Goal: Ask a question

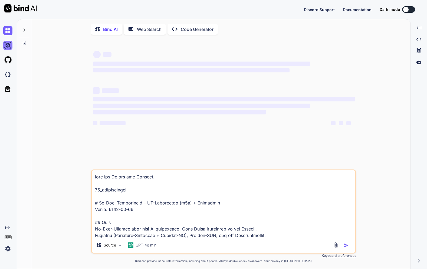
click at [11, 45] on img at bounding box center [7, 45] width 9 height 9
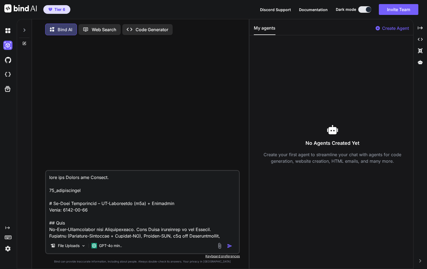
type textarea "x"
click at [89, 199] on textarea at bounding box center [142, 204] width 193 height 67
type textarea "x"
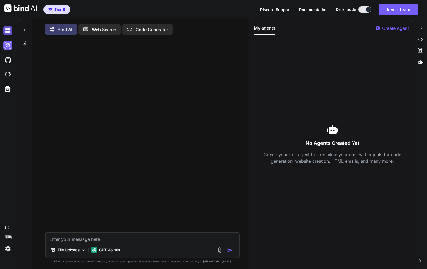
click at [9, 32] on img at bounding box center [7, 30] width 9 height 9
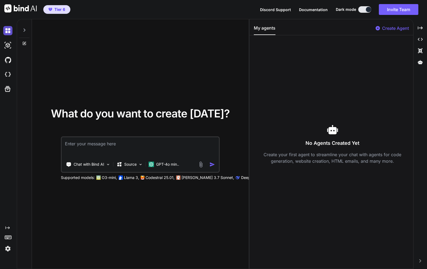
click at [8, 34] on img at bounding box center [7, 30] width 9 height 9
click at [24, 29] on icon at bounding box center [25, 29] width 2 height 3
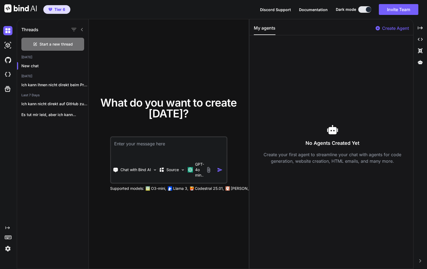
click at [9, 246] on img at bounding box center [7, 248] width 9 height 9
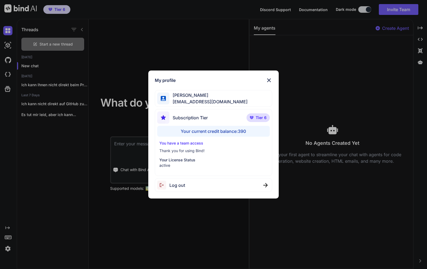
click at [9, 246] on div "My profile [PERSON_NAME] [EMAIL_ADDRESS][DOMAIN_NAME] Subscription Tier Tier 6 …" at bounding box center [213, 134] width 427 height 269
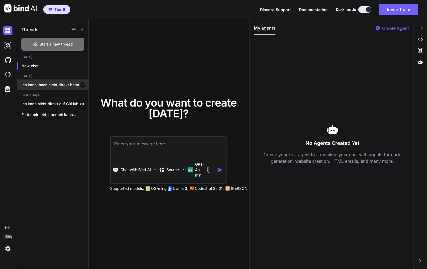
click at [61, 84] on p "Ich kann Ihnen nicht direkt beim Programmieren..." at bounding box center [54, 84] width 67 height 5
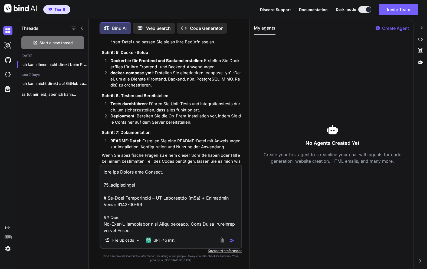
scroll to position [4216, 0]
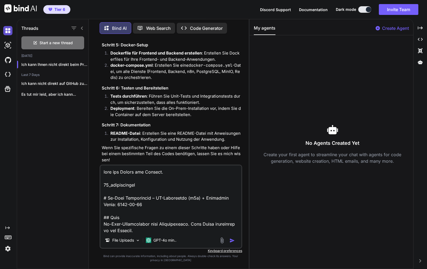
click at [12, 32] on img at bounding box center [7, 30] width 9 height 9
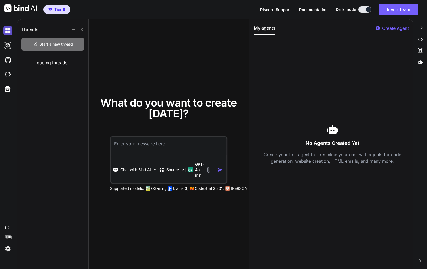
click at [9, 32] on img at bounding box center [7, 30] width 9 height 9
type textarea "x"
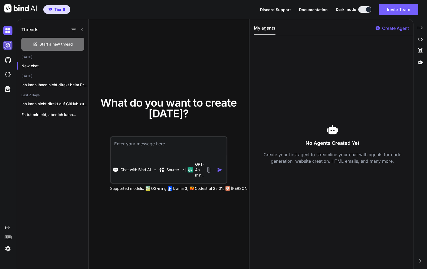
click at [9, 45] on img at bounding box center [7, 45] width 9 height 9
